Goal: Information Seeking & Learning: Learn about a topic

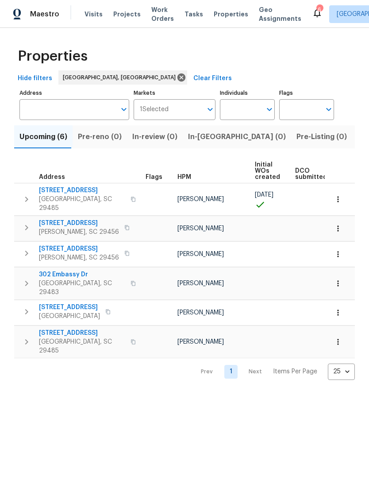
click at [81, 337] on span "Summerville, SC 29485" at bounding box center [82, 346] width 86 height 18
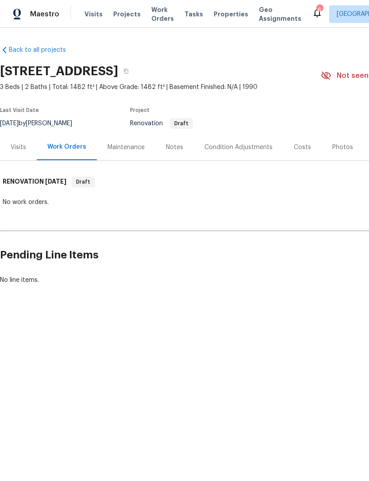
click at [231, 150] on div "Condition Adjustments" at bounding box center [238, 147] width 68 height 9
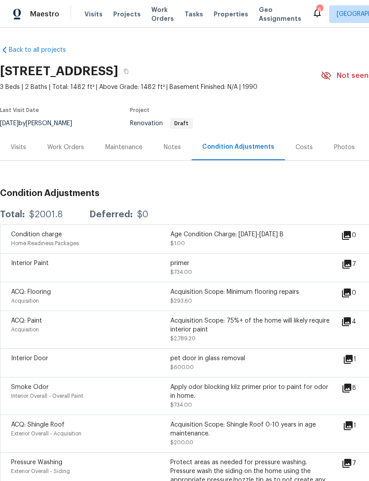
click at [351, 326] on icon at bounding box center [346, 321] width 9 height 9
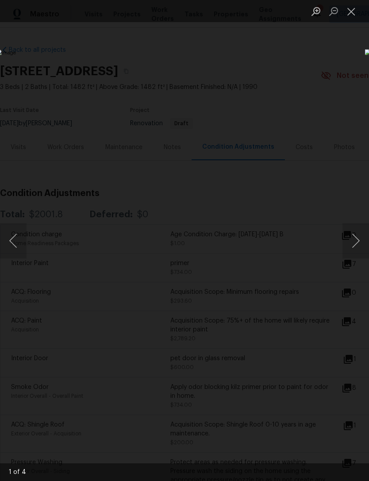
click at [355, 238] on button "Next image" at bounding box center [356, 240] width 27 height 35
click at [351, 243] on button "Next image" at bounding box center [356, 240] width 27 height 35
click at [356, 236] on button "Next image" at bounding box center [356, 240] width 27 height 35
click at [355, 244] on button "Next image" at bounding box center [356, 240] width 27 height 35
click at [351, 241] on button "Next image" at bounding box center [356, 240] width 27 height 35
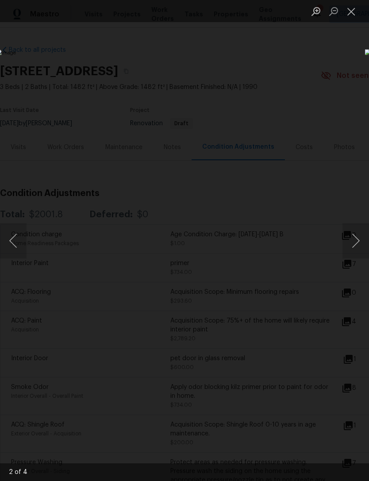
click at [355, 240] on button "Next image" at bounding box center [356, 240] width 27 height 35
click at [356, 237] on button "Next image" at bounding box center [356, 240] width 27 height 35
click at [354, 242] on button "Next image" at bounding box center [356, 240] width 27 height 35
click at [353, 243] on button "Next image" at bounding box center [356, 240] width 27 height 35
click at [354, 245] on button "Next image" at bounding box center [356, 240] width 27 height 35
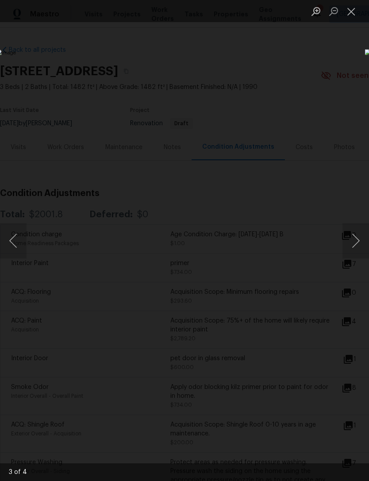
click at [356, 244] on button "Next image" at bounding box center [356, 240] width 27 height 35
click at [356, 249] on button "Next image" at bounding box center [356, 240] width 27 height 35
click at [356, 11] on button "Close lightbox" at bounding box center [352, 11] width 18 height 15
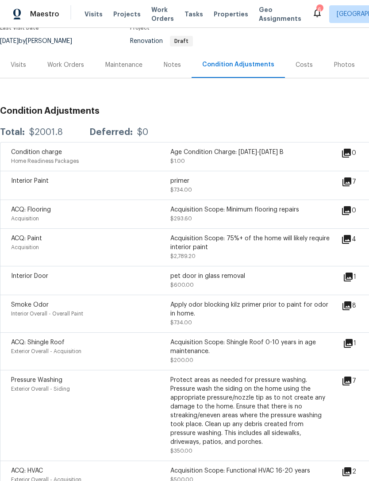
scroll to position [82, 0]
click at [300, 62] on div "Costs" at bounding box center [304, 65] width 17 height 9
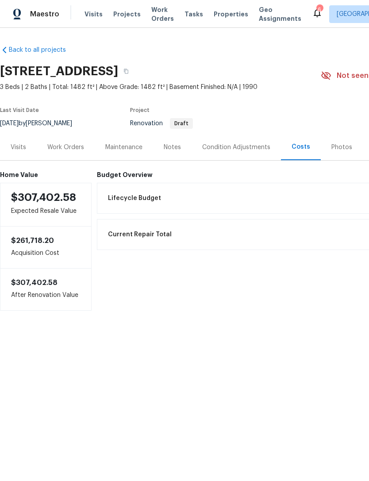
scroll to position [0, 0]
click at [242, 146] on div "Condition Adjustments" at bounding box center [236, 147] width 68 height 9
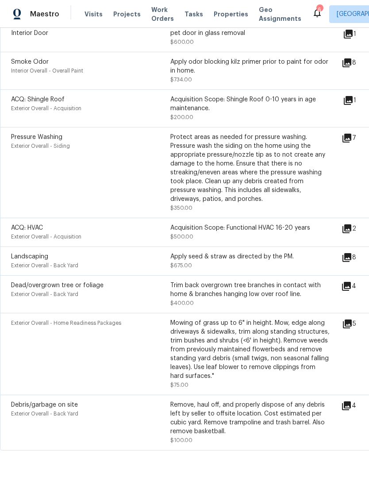
scroll to position [325, 0]
click at [351, 262] on icon at bounding box center [347, 258] width 9 height 9
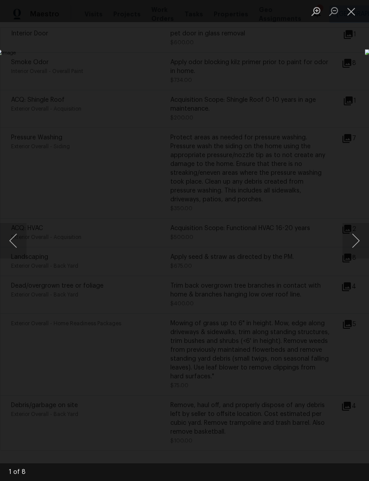
click at [353, 242] on button "Next image" at bounding box center [356, 240] width 27 height 35
click at [355, 239] on button "Next image" at bounding box center [356, 240] width 27 height 35
click at [354, 249] on button "Next image" at bounding box center [356, 240] width 27 height 35
click at [351, 6] on button "Close lightbox" at bounding box center [352, 11] width 18 height 15
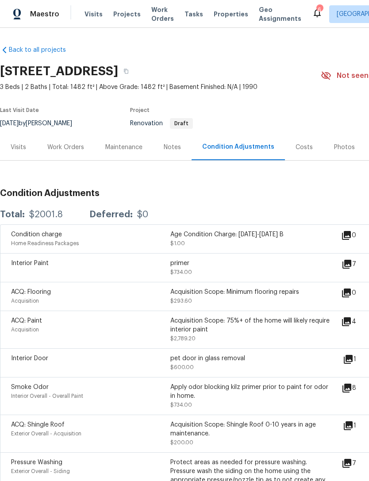
scroll to position [0, 0]
